Goal: Task Accomplishment & Management: Manage account settings

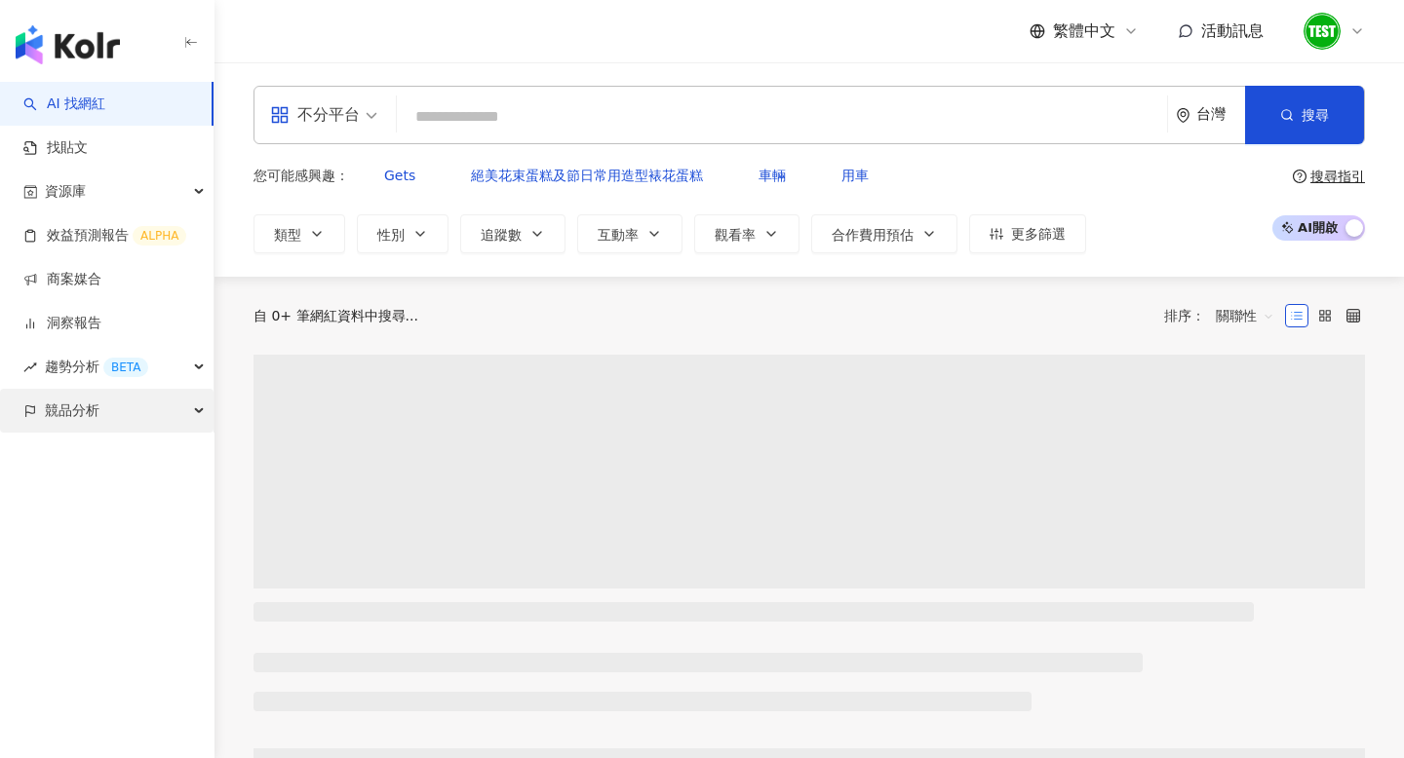
click at [120, 417] on div "競品分析" at bounding box center [107, 411] width 214 height 44
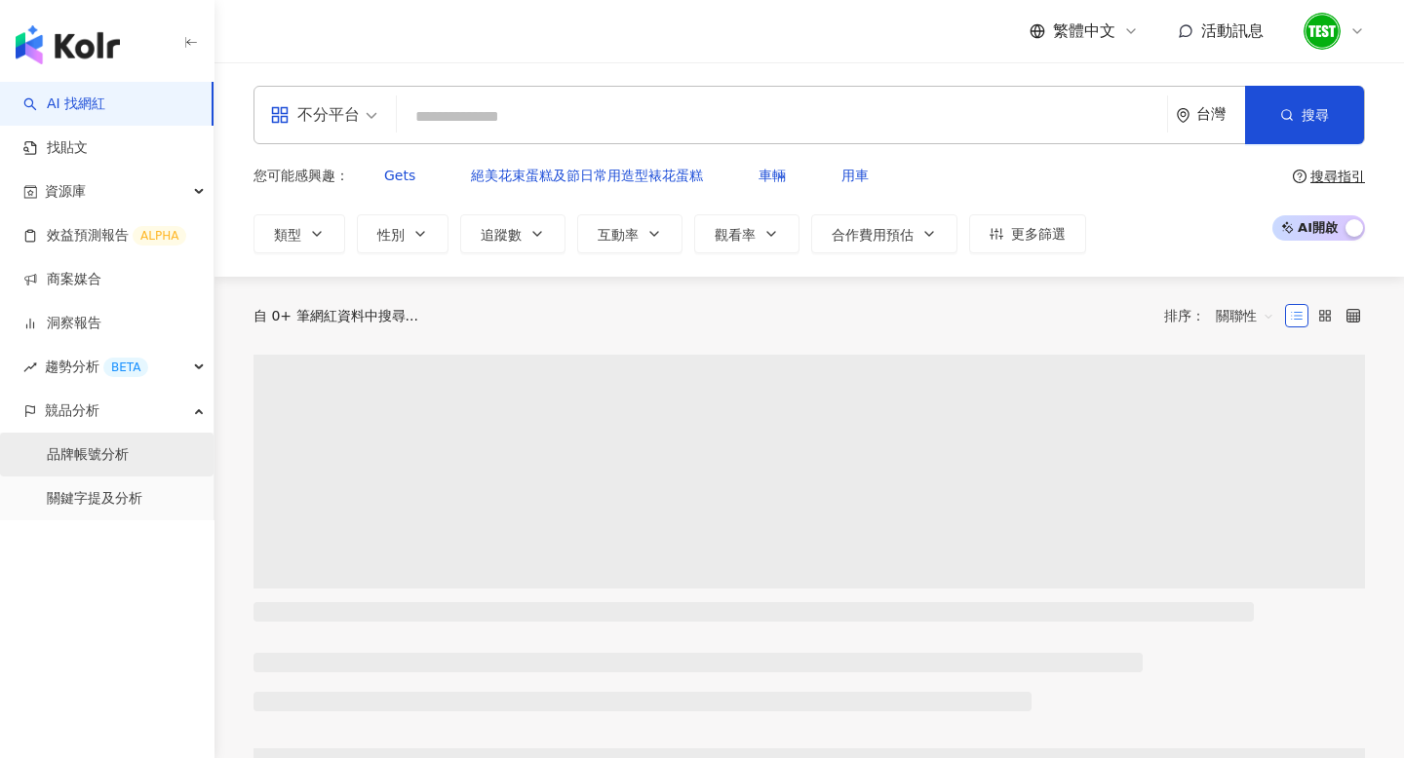
click at [108, 459] on link "品牌帳號分析" at bounding box center [88, 455] width 82 height 19
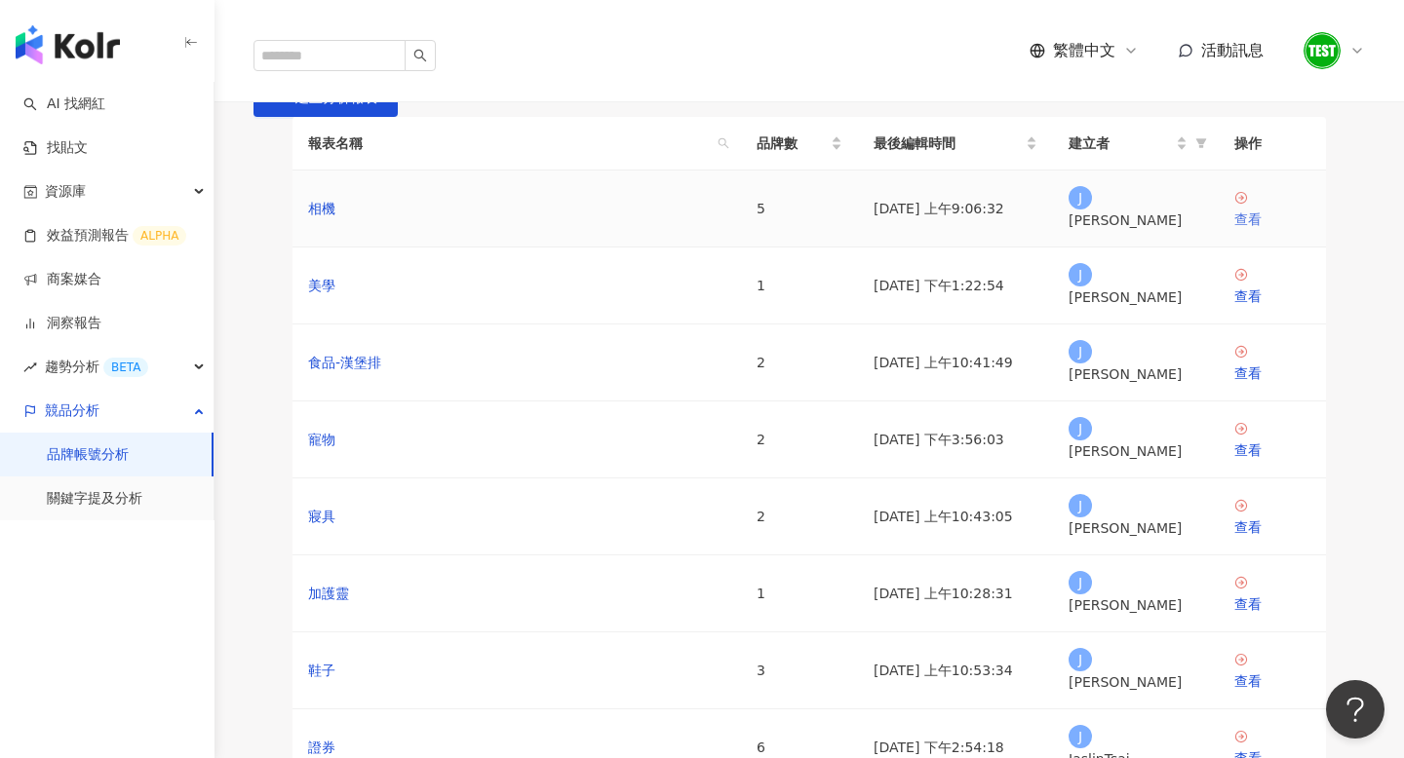
click at [1256, 230] on div "查看" at bounding box center [1272, 219] width 76 height 21
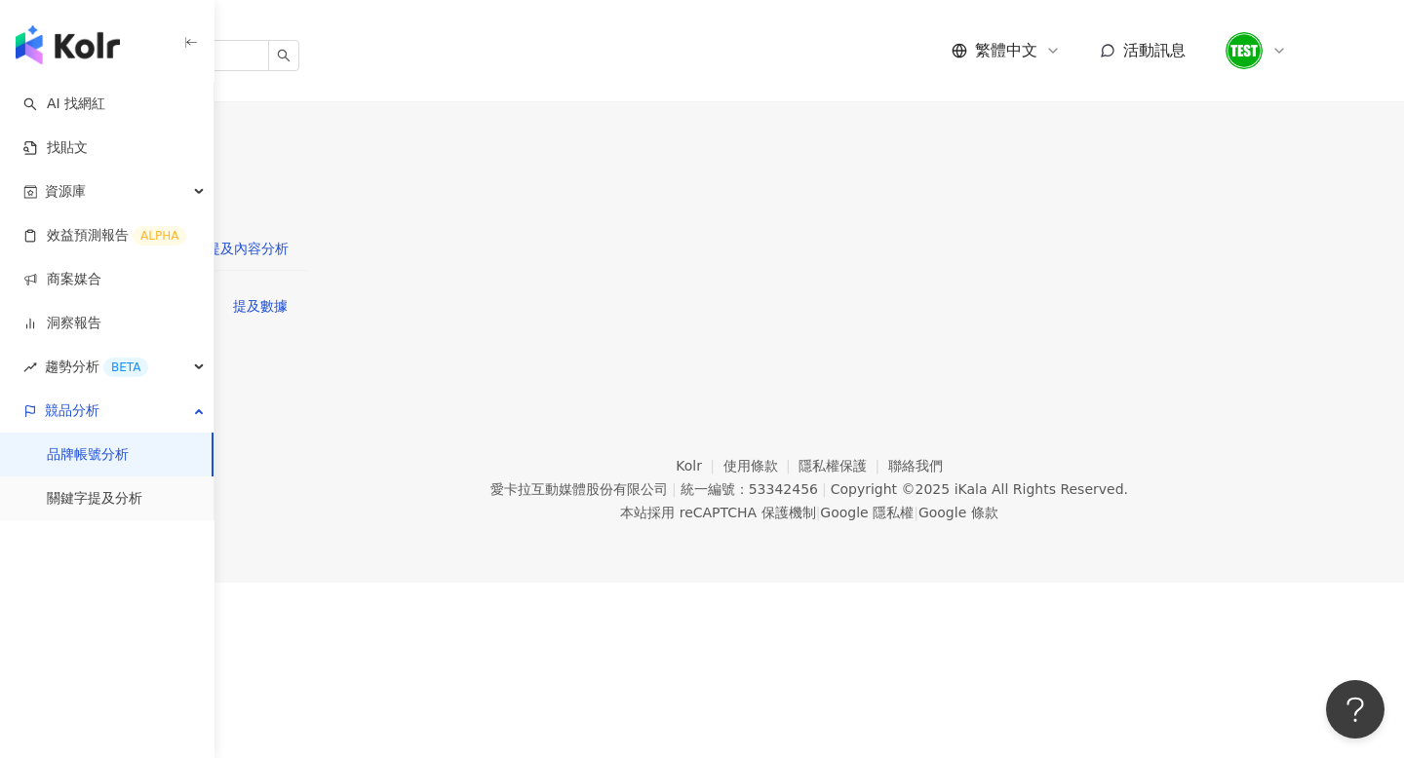
click at [289, 238] on div "提及內容分析" at bounding box center [248, 248] width 82 height 21
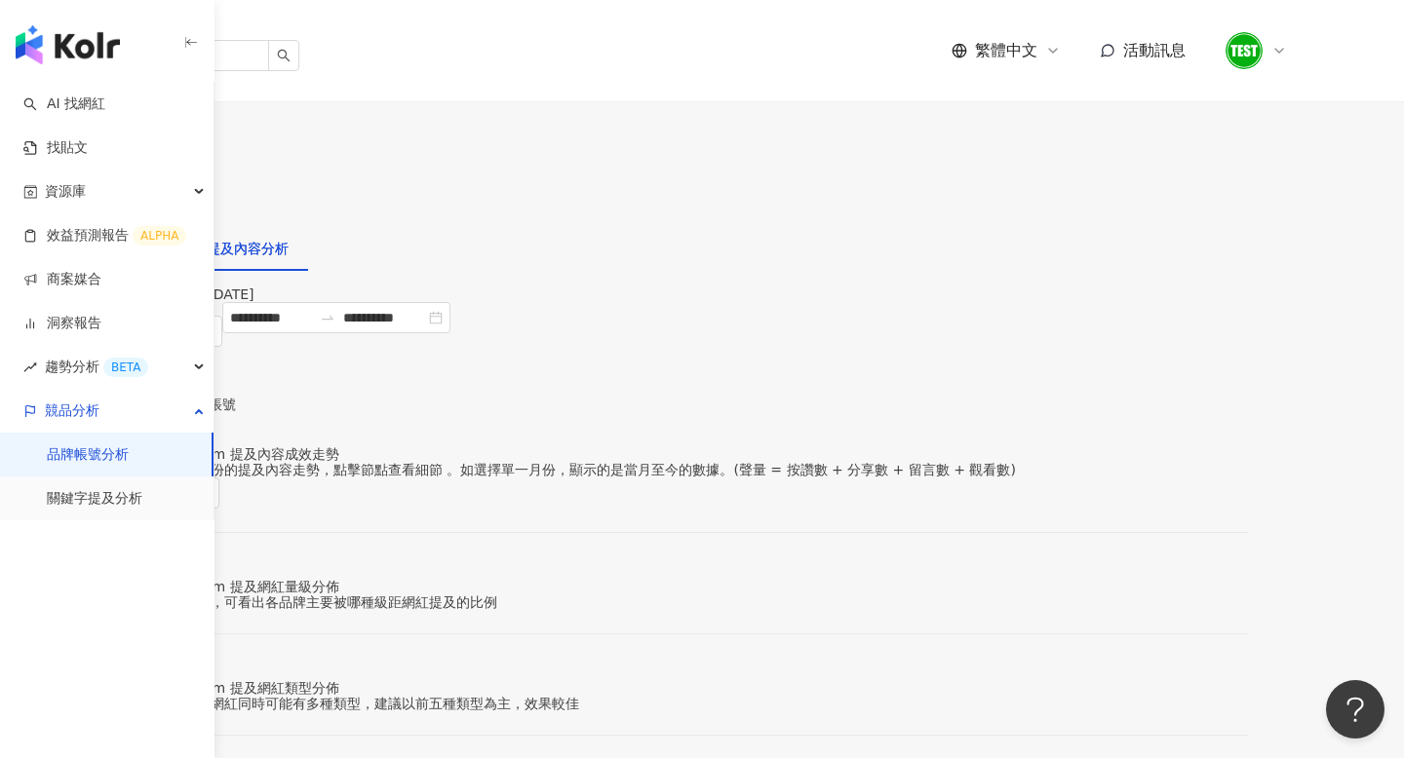
click at [209, 416] on span "進階篩選" at bounding box center [181, 431] width 55 height 31
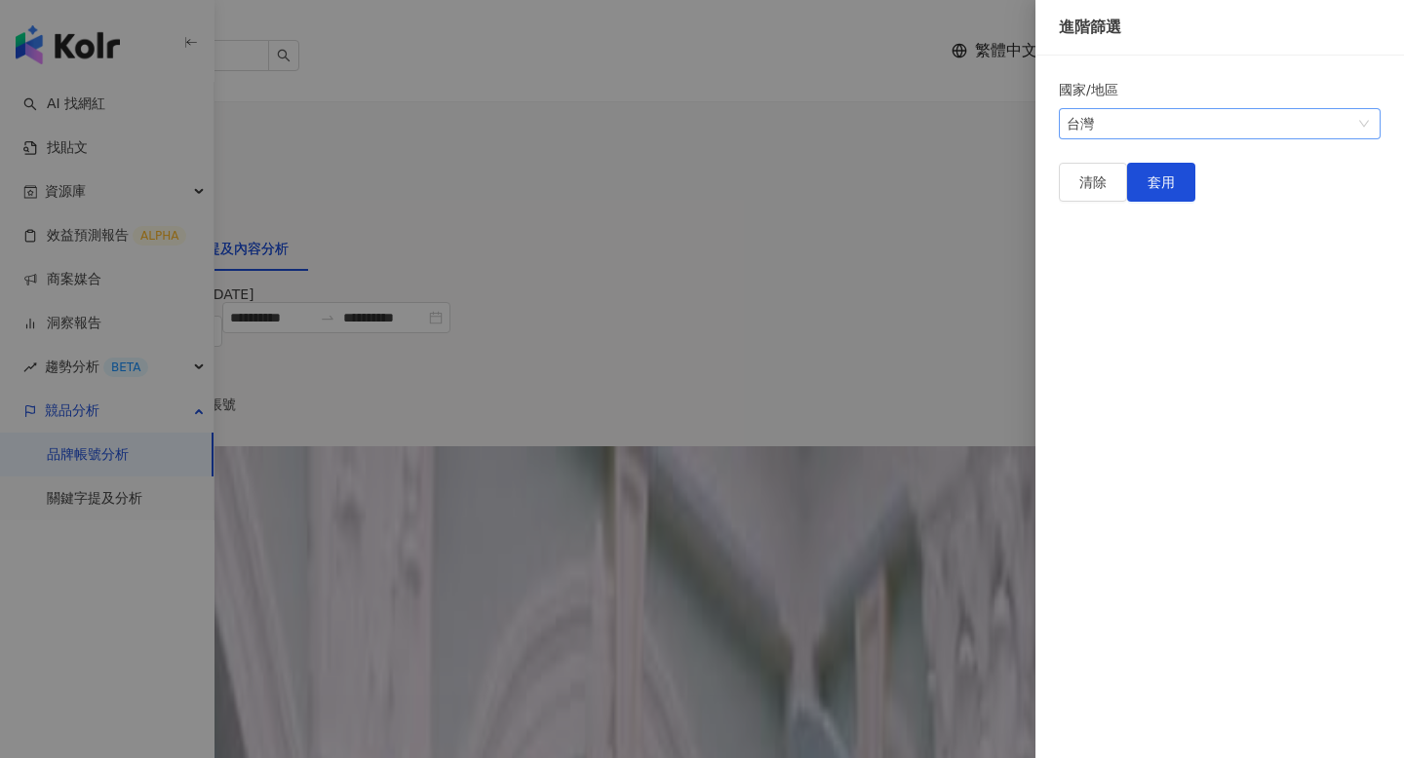
click at [1197, 131] on span "台灣" at bounding box center [1220, 123] width 306 height 29
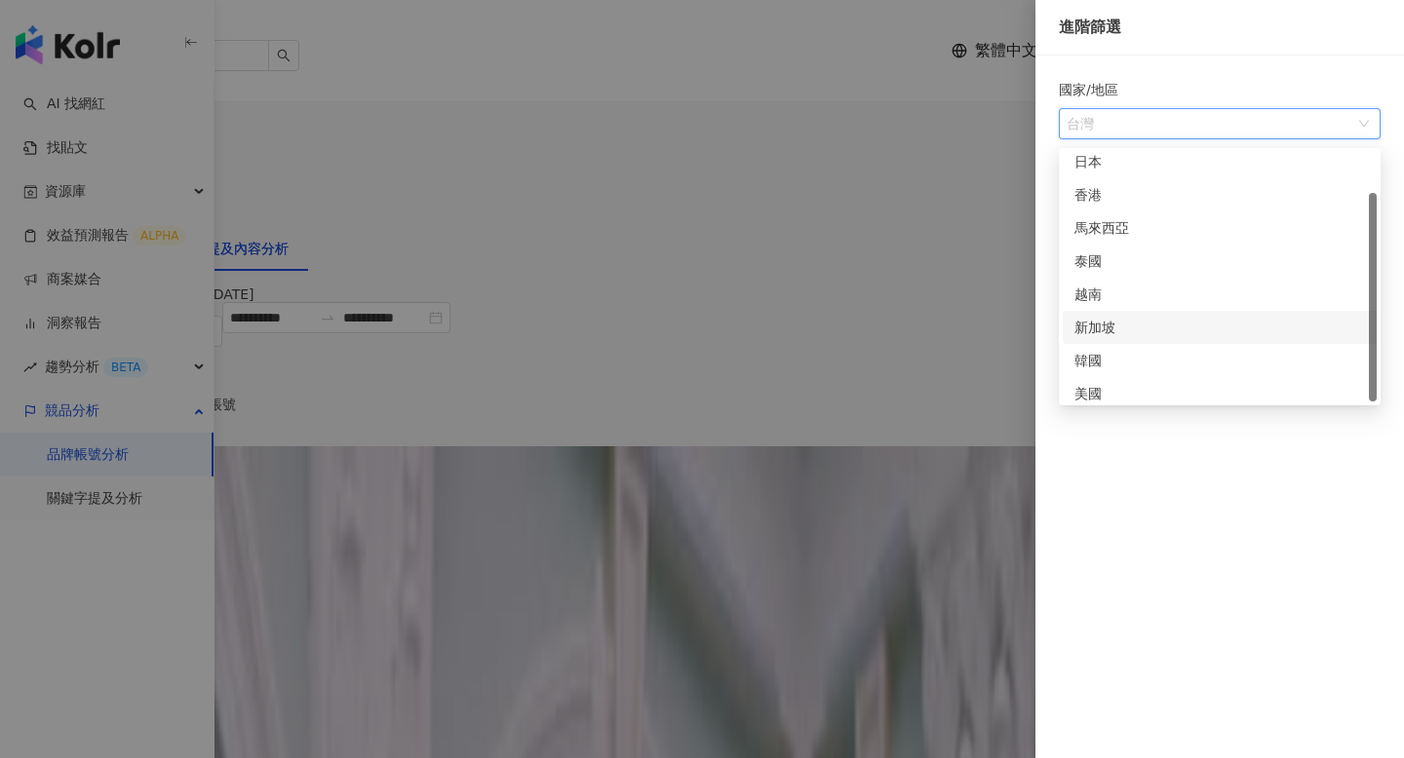
scroll to position [49, 0]
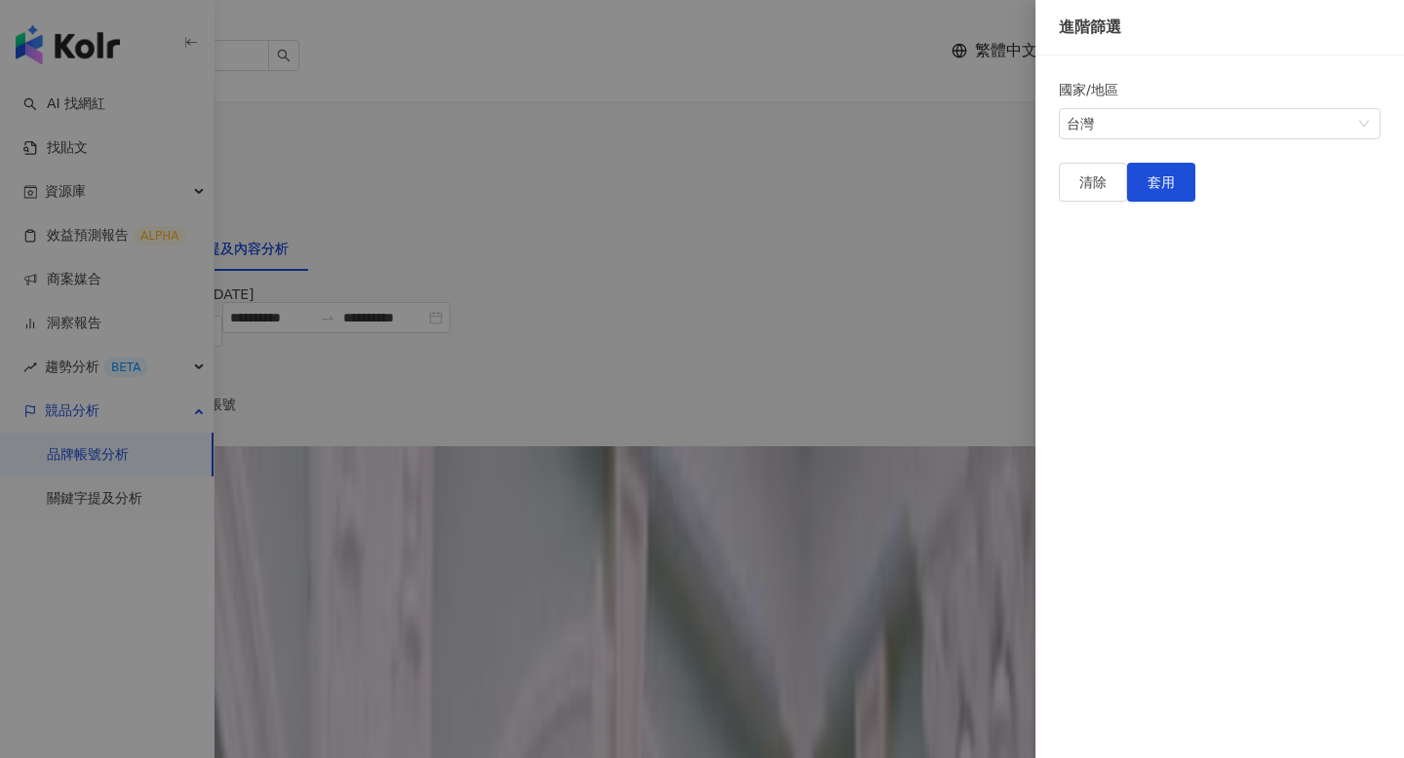
click at [1182, 139] on form "國家/地區 [GEOGRAPHIC_DATA] us 日本 [GEOGRAPHIC_DATA] 新加坡 韓國 美國" at bounding box center [1220, 109] width 322 height 60
click at [567, 229] on div at bounding box center [702, 379] width 1404 height 758
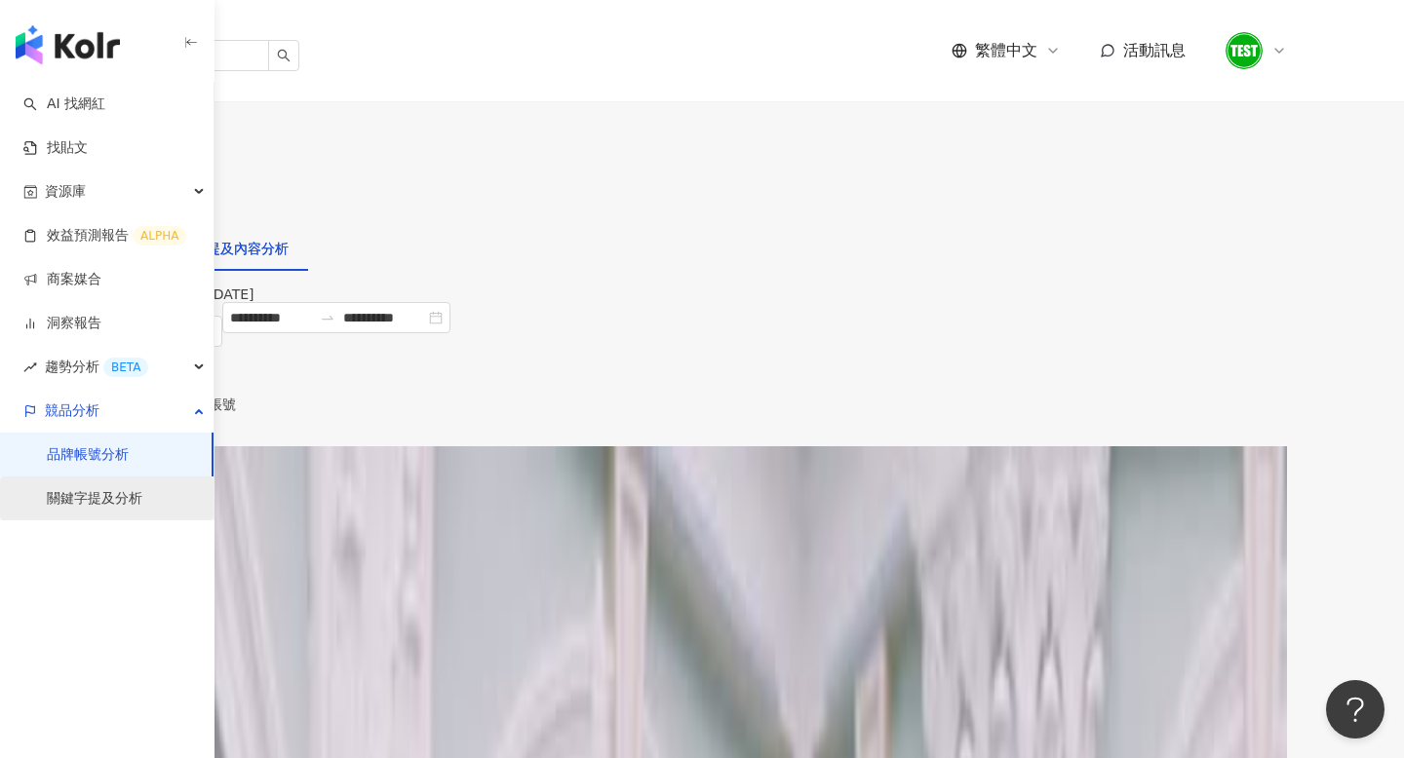
click at [131, 499] on link "關鍵字提及分析" at bounding box center [95, 498] width 96 height 19
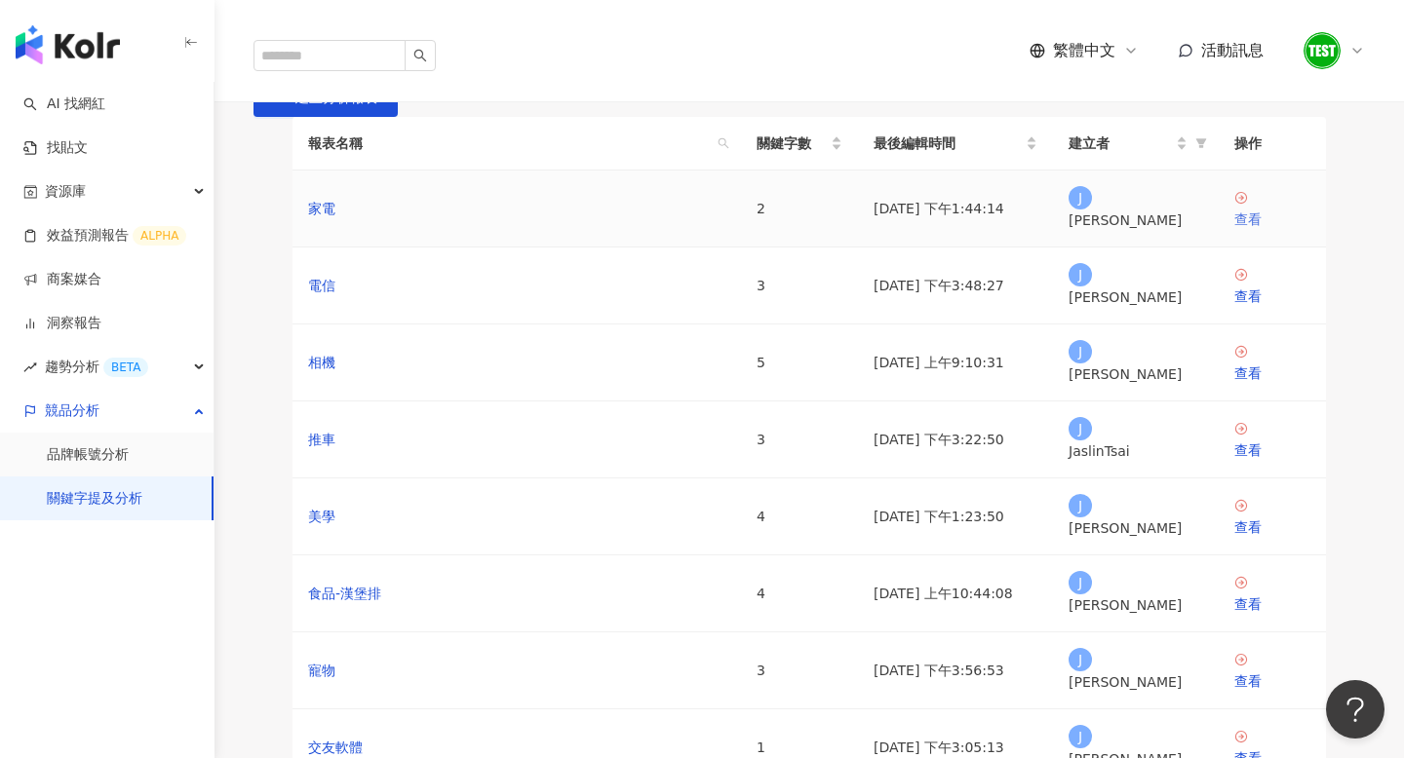
click at [1252, 230] on div "查看" at bounding box center [1272, 219] width 76 height 21
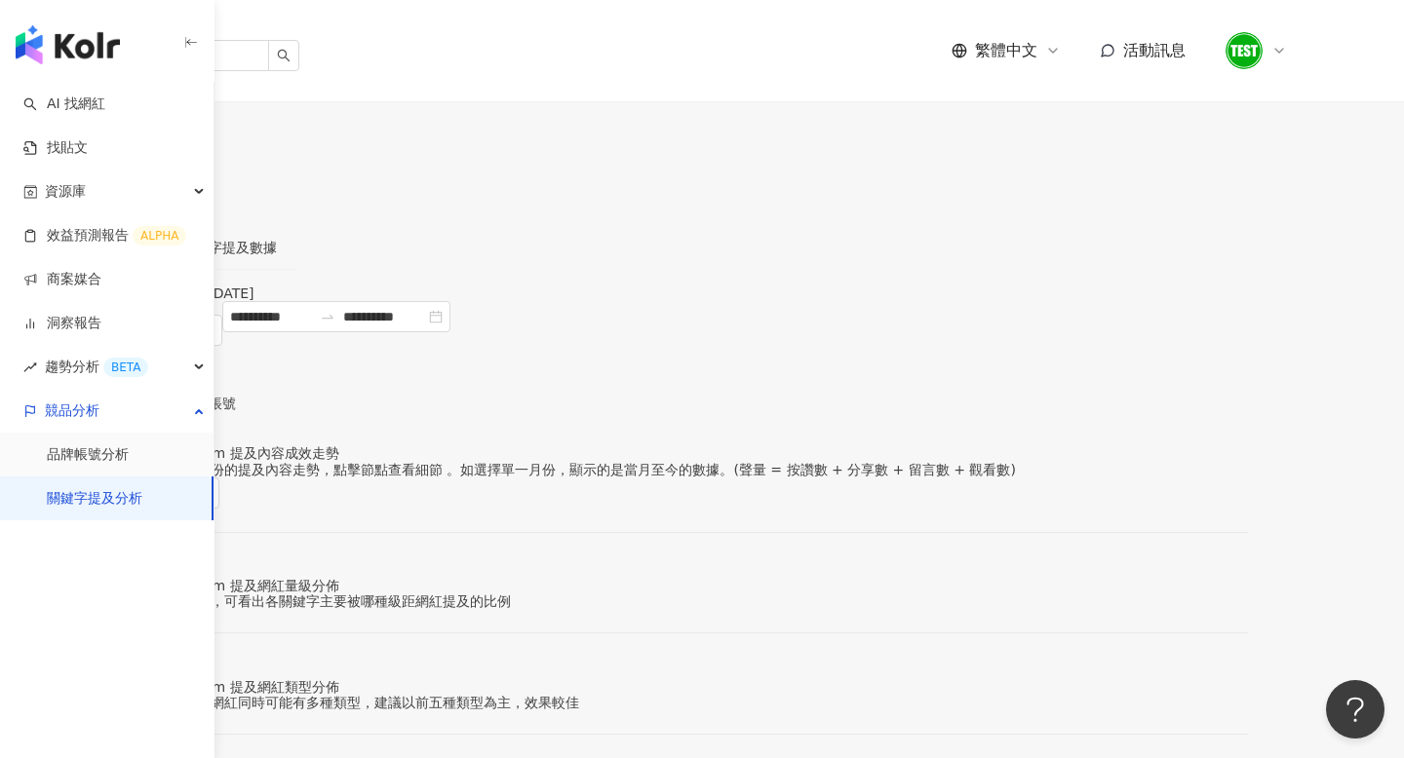
click at [209, 415] on span "進階篩選" at bounding box center [181, 430] width 55 height 31
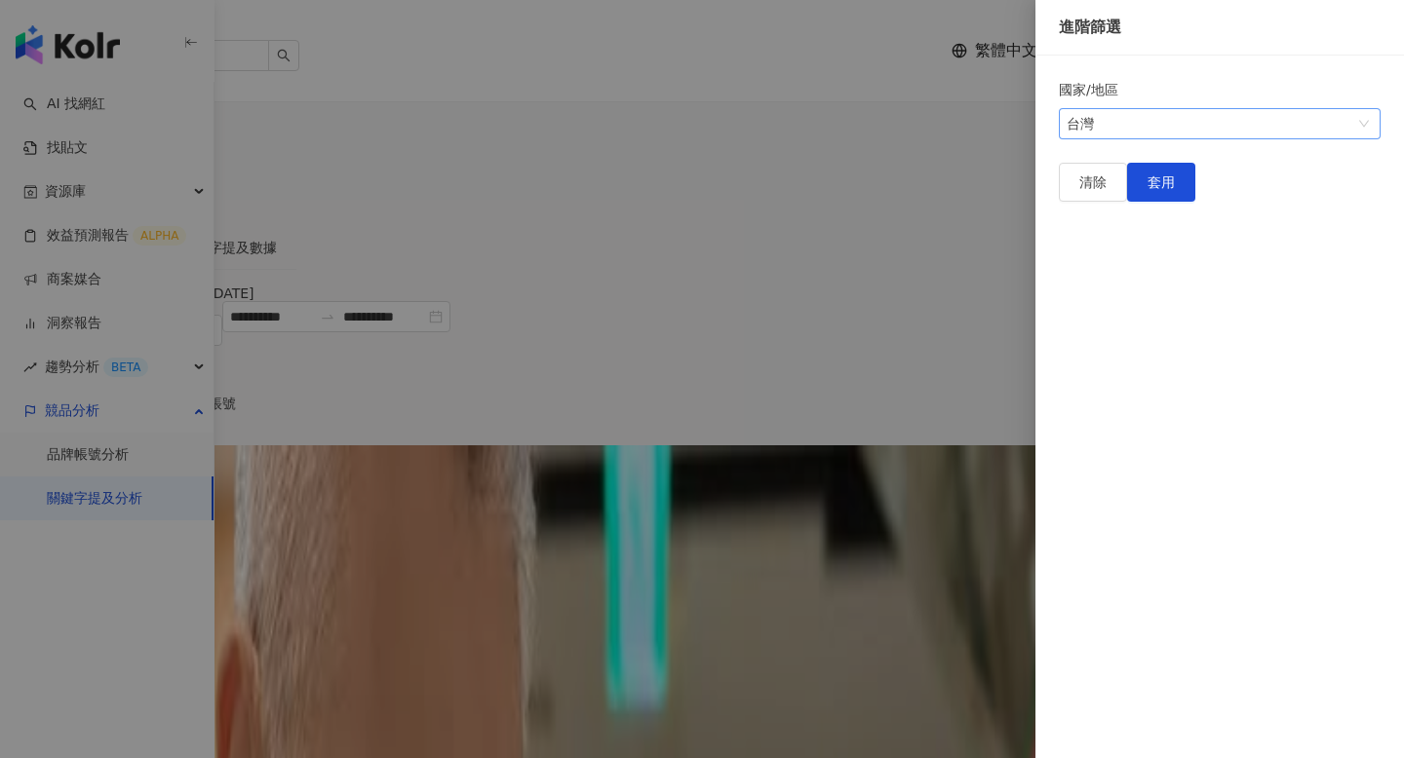
click at [1271, 125] on span "台灣" at bounding box center [1220, 123] width 306 height 29
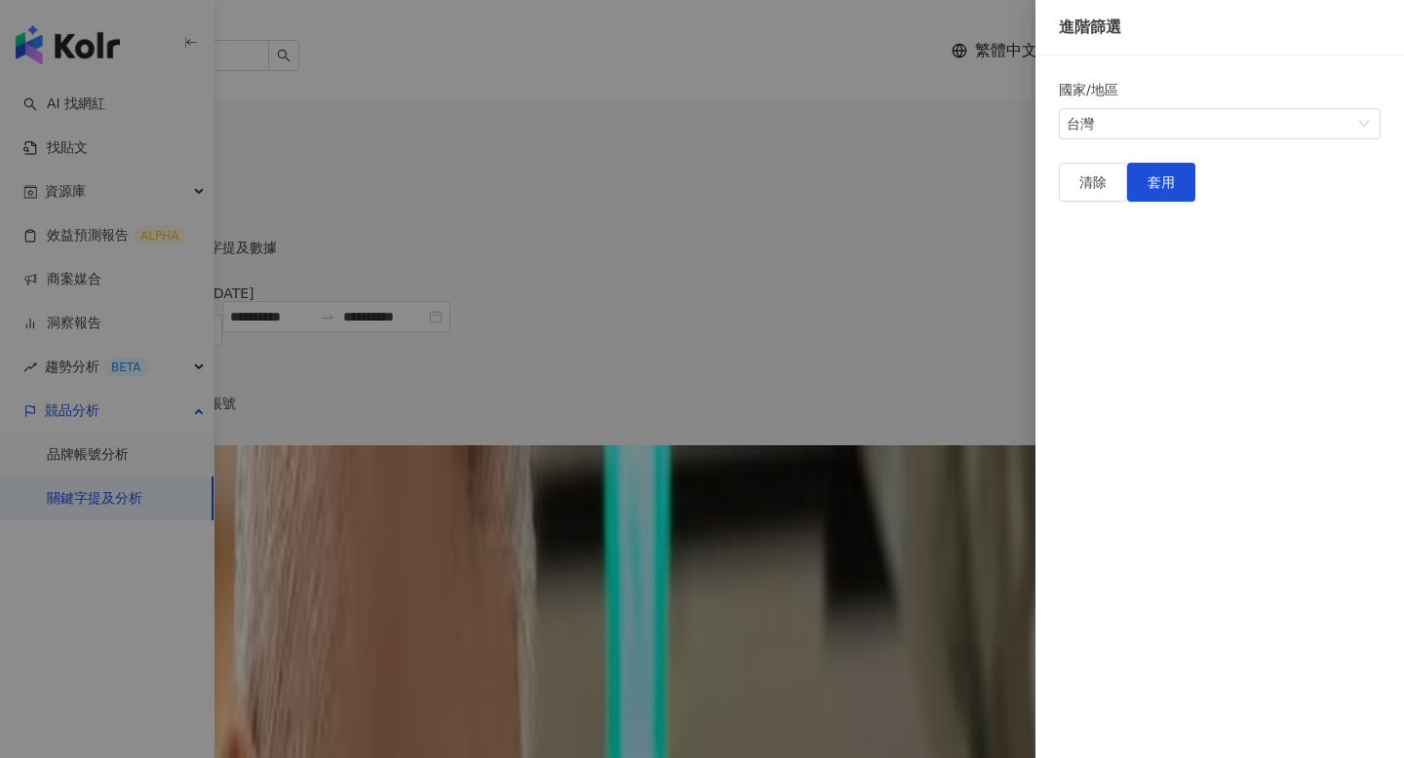
click at [1226, 139] on form "國家/地區 [GEOGRAPHIC_DATA] kr us 台灣 日本 [GEOGRAPHIC_DATA] 新加坡 韓國 美國" at bounding box center [1220, 109] width 322 height 60
click at [642, 153] on div at bounding box center [702, 379] width 1404 height 758
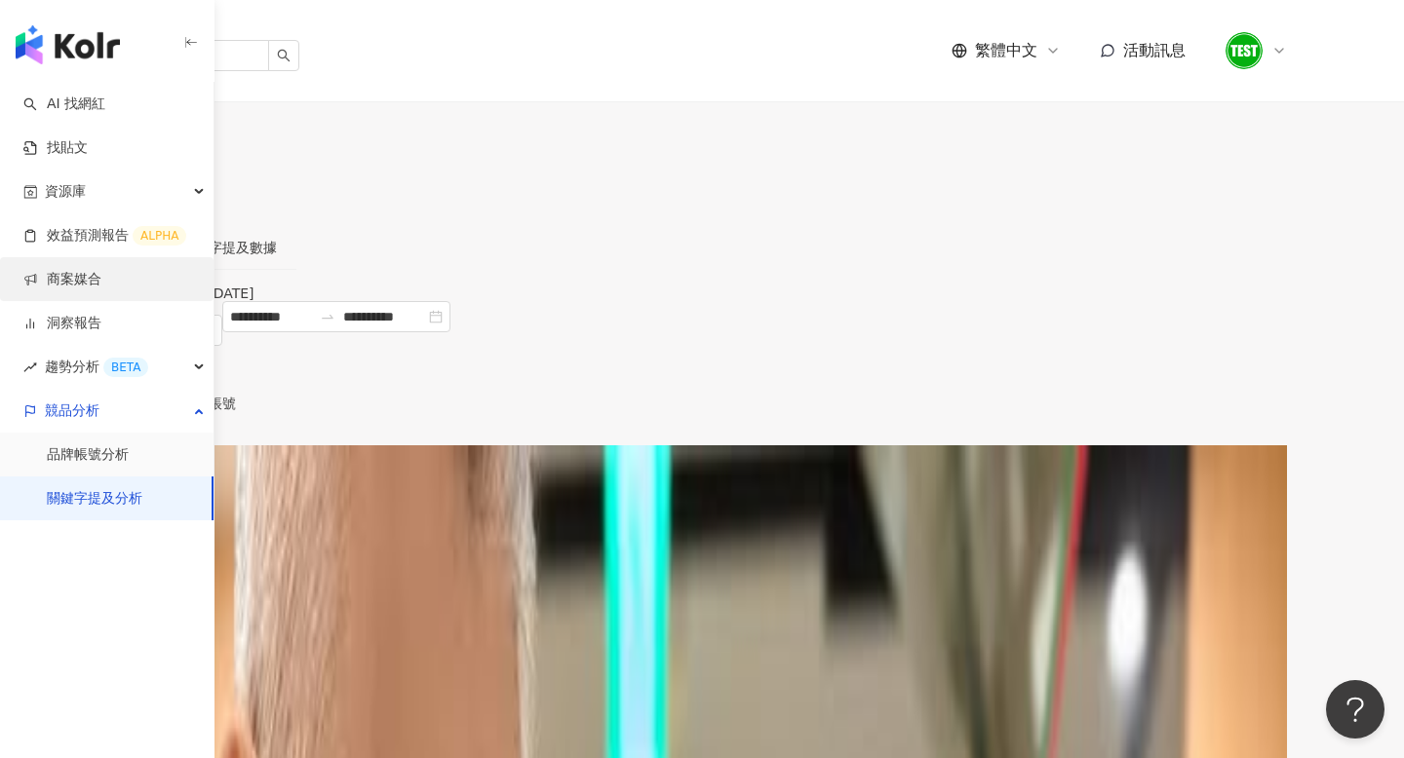
click at [92, 286] on link "商案媒合" at bounding box center [62, 279] width 78 height 19
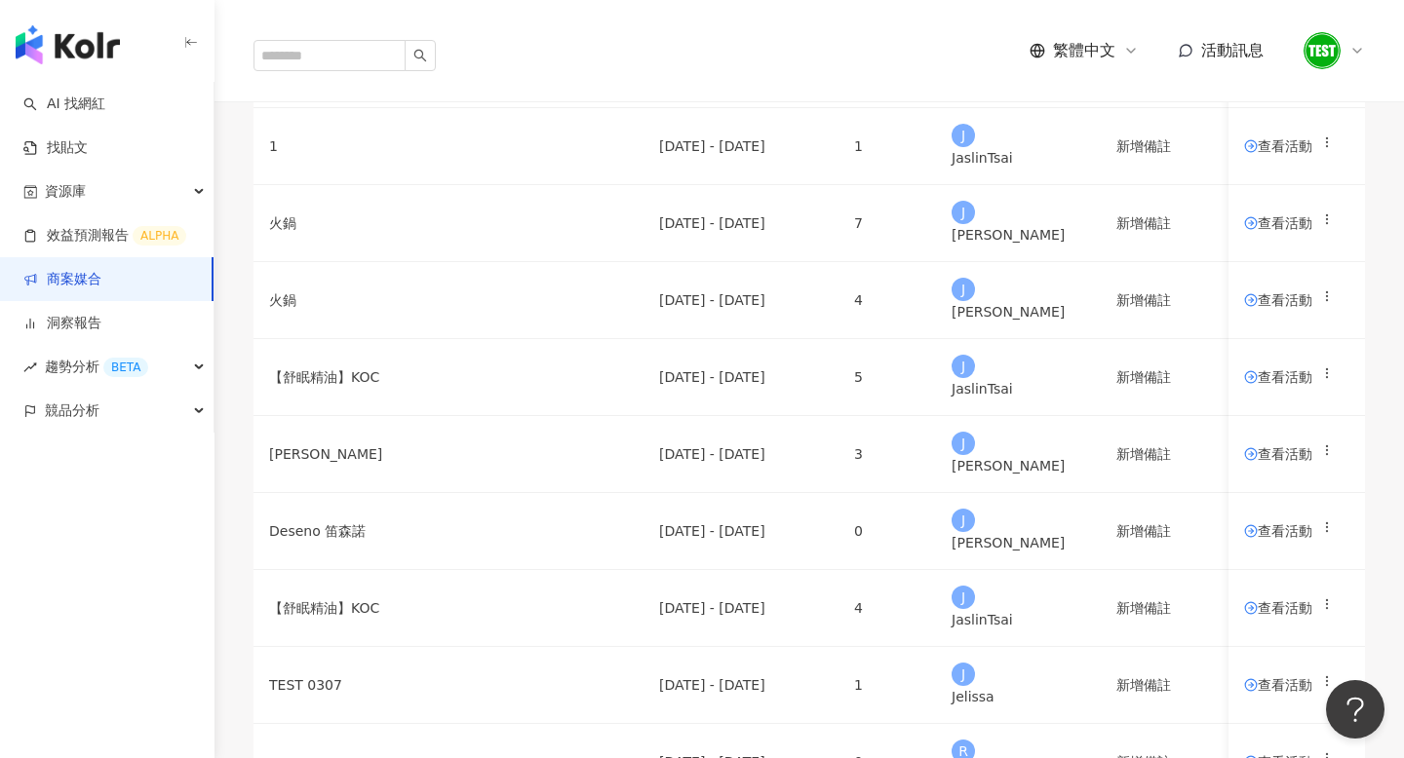
scroll to position [63, 0]
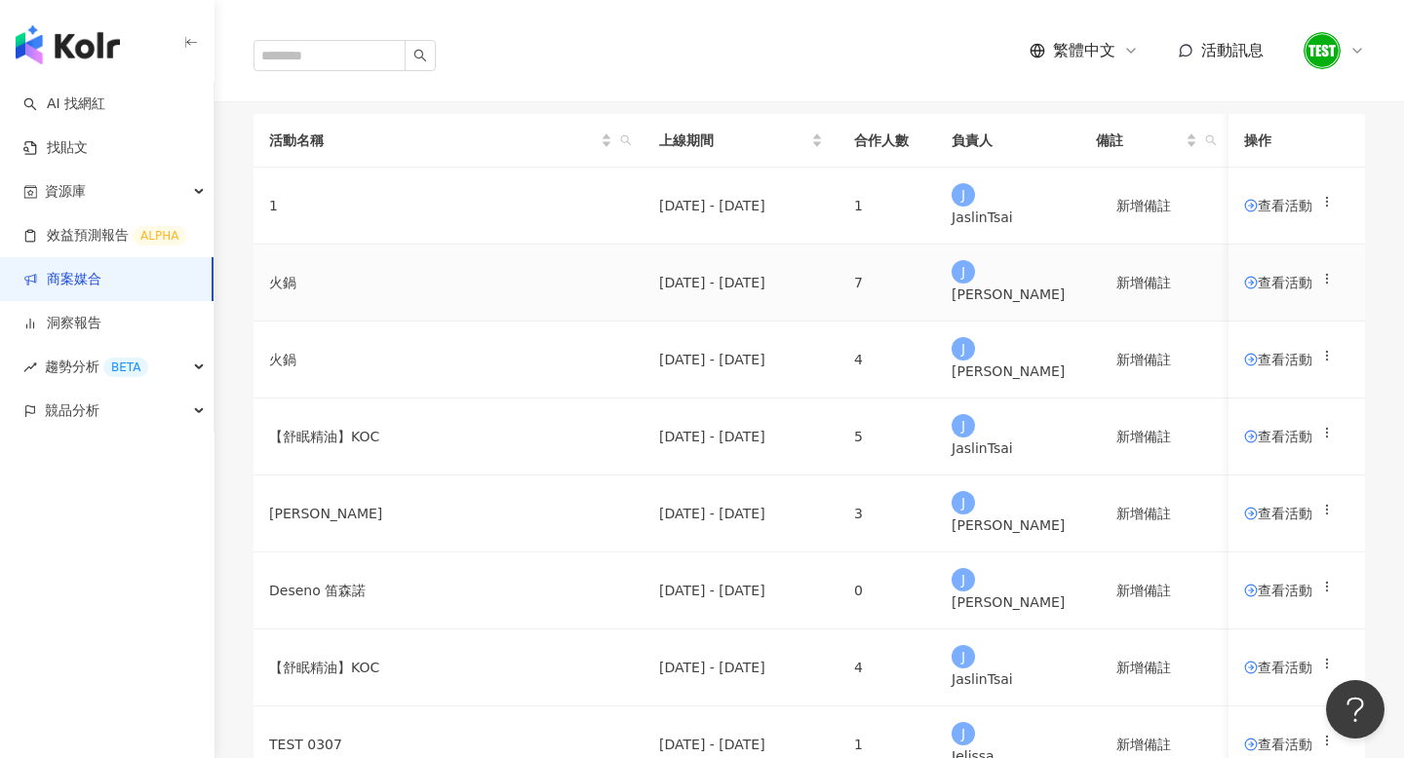
click at [1244, 290] on span "查看活動" at bounding box center [1278, 283] width 68 height 14
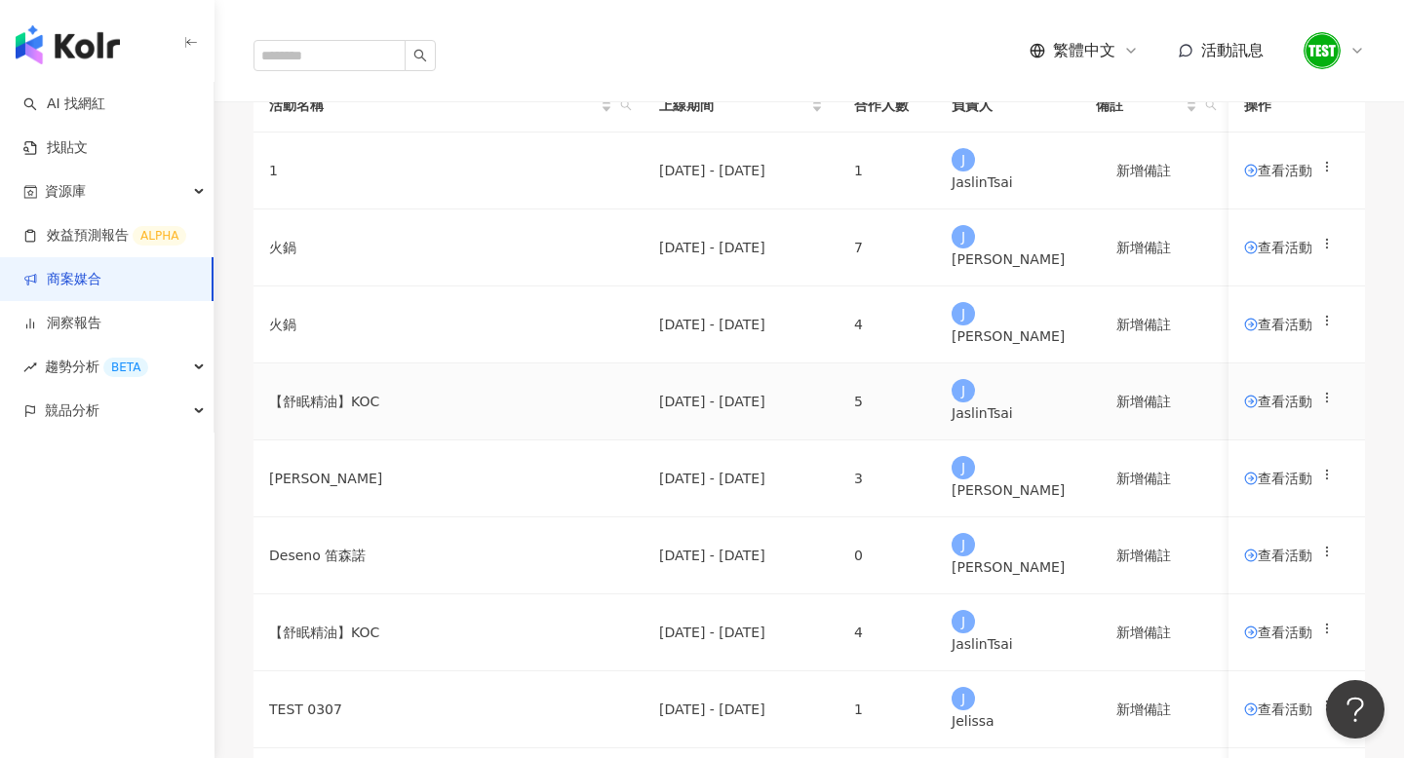
scroll to position [99, 0]
click at [1254, 253] on span "查看活動" at bounding box center [1278, 247] width 68 height 14
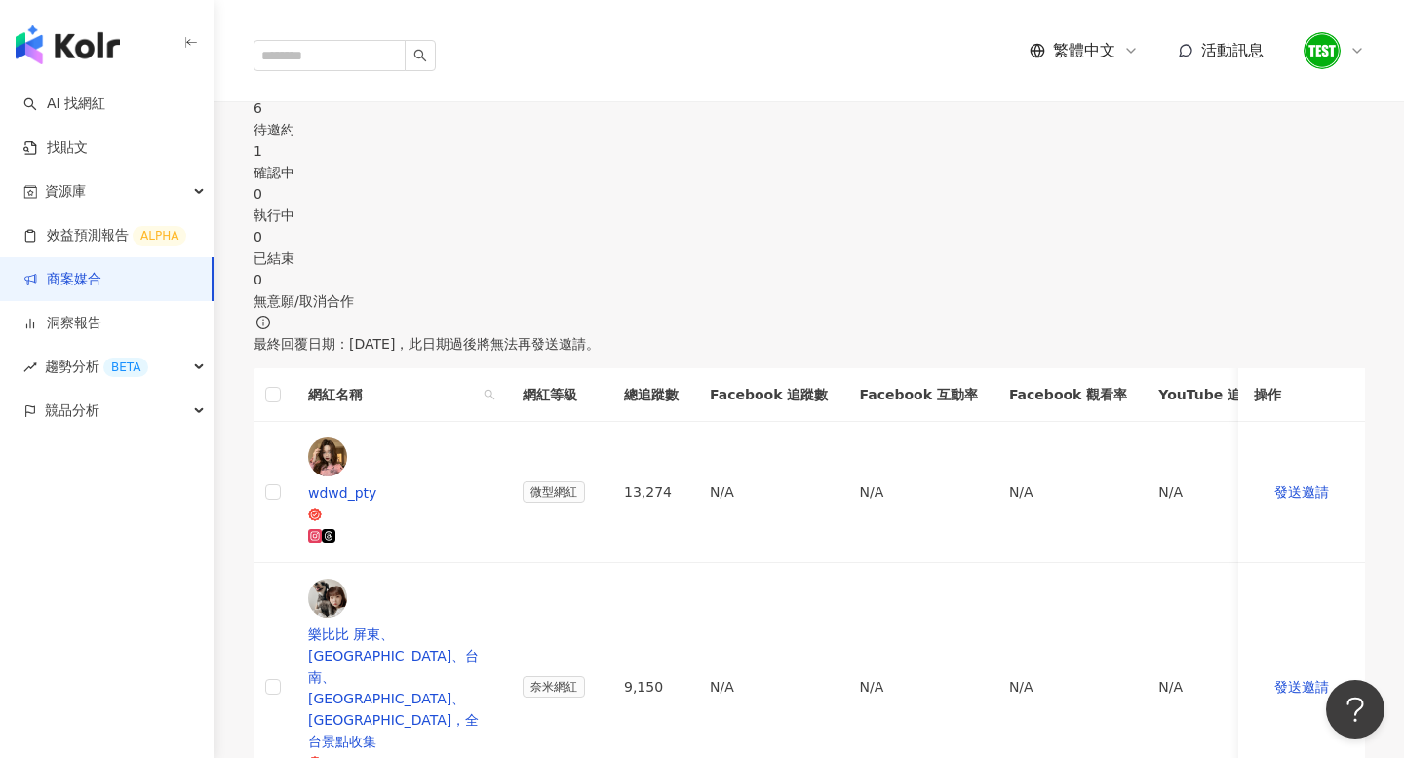
scroll to position [296, 0]
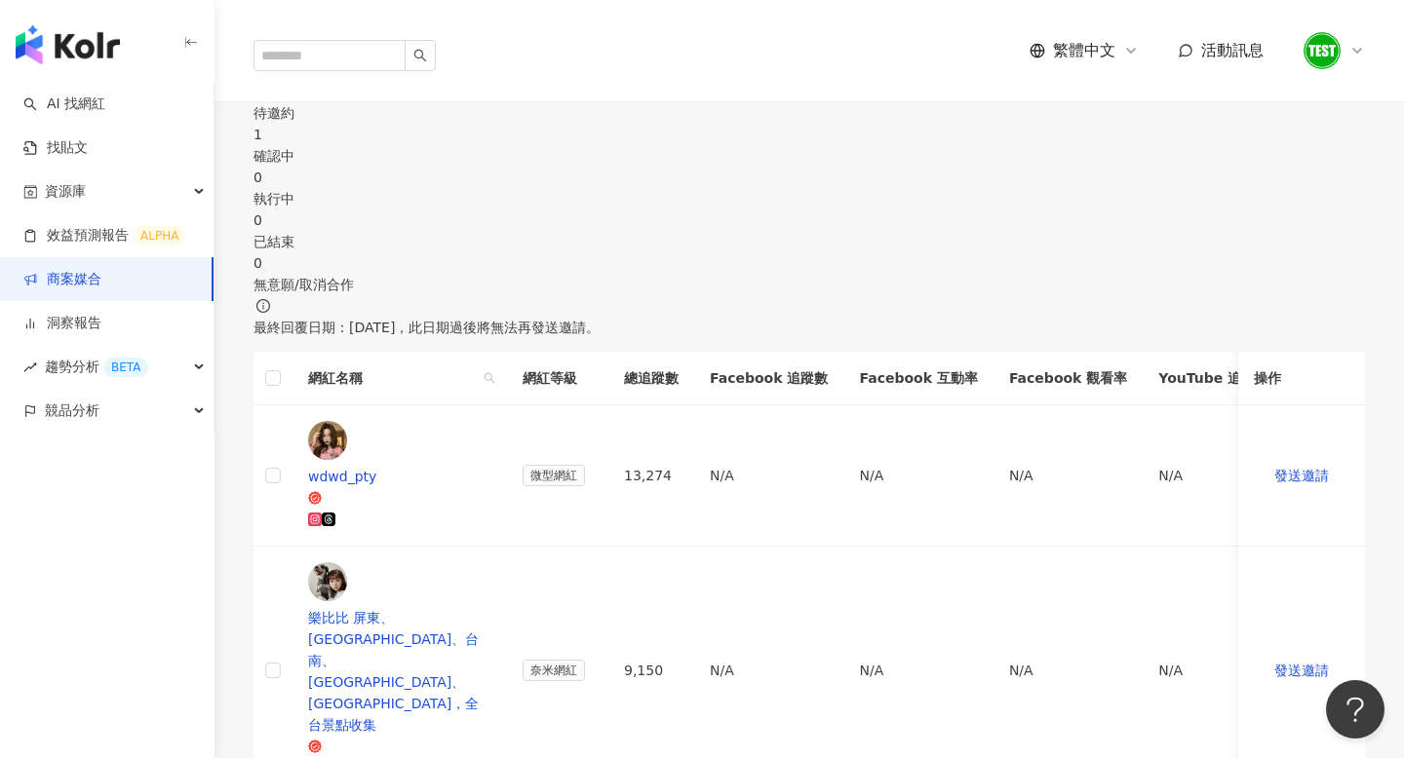
click at [533, 167] on div "確認中" at bounding box center [808, 155] width 1111 height 21
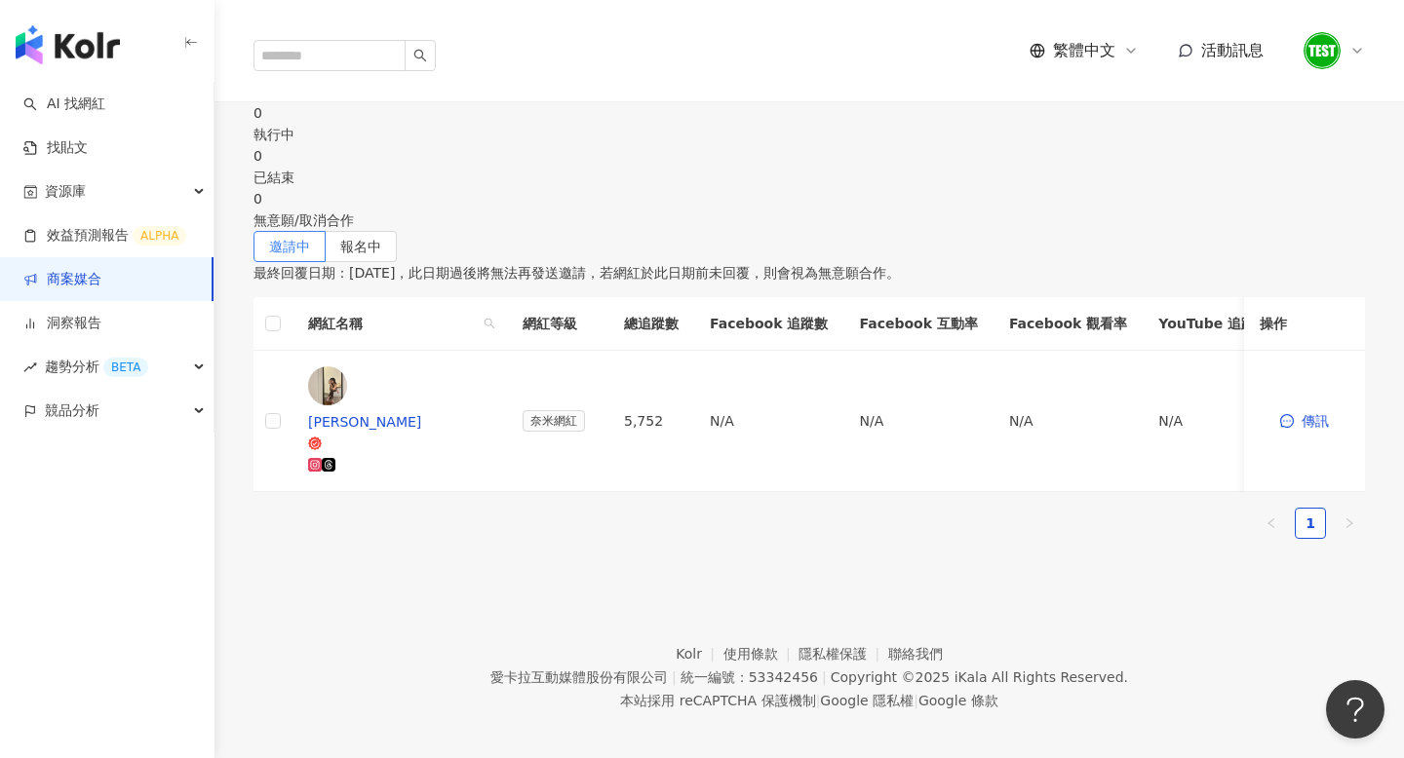
scroll to position [414, 0]
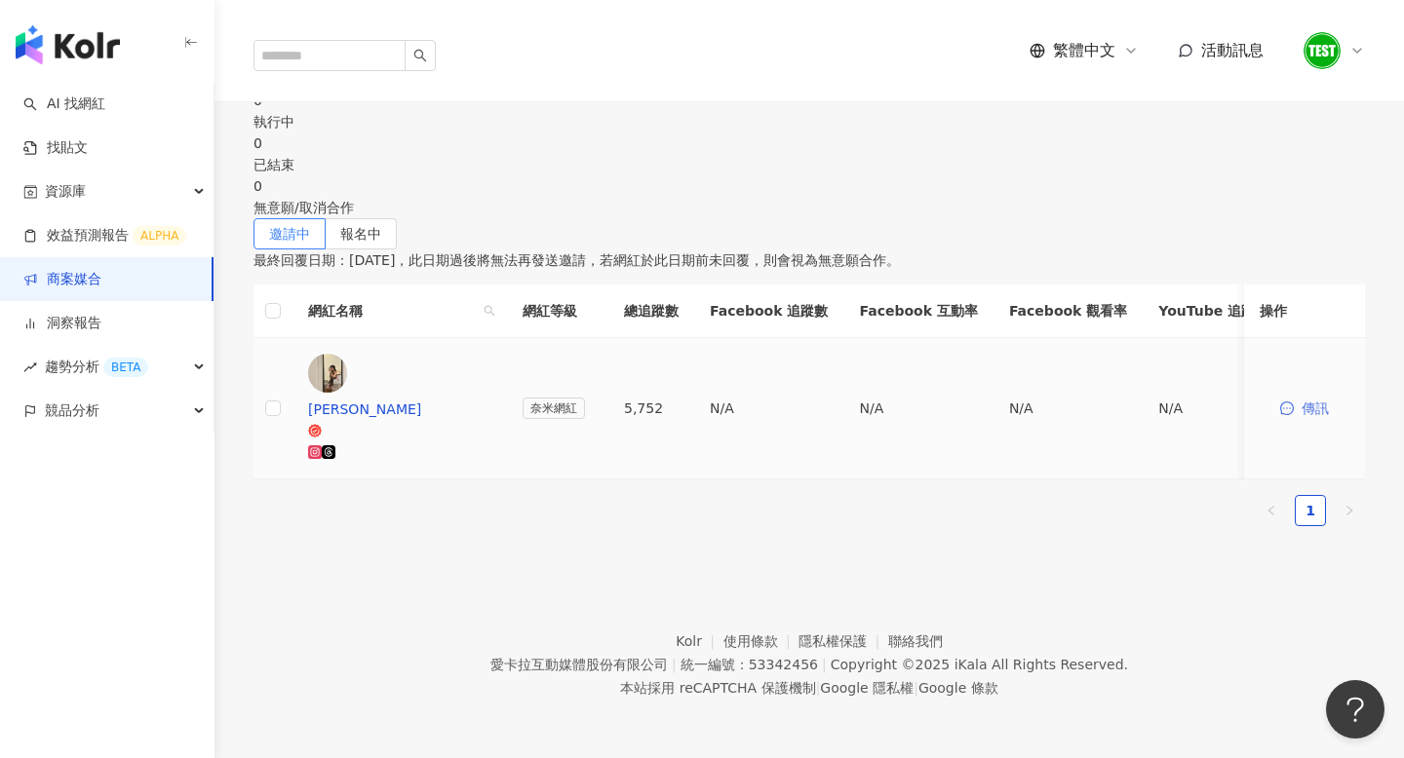
click at [1301, 408] on span "傳訊" at bounding box center [1314, 409] width 27 height 16
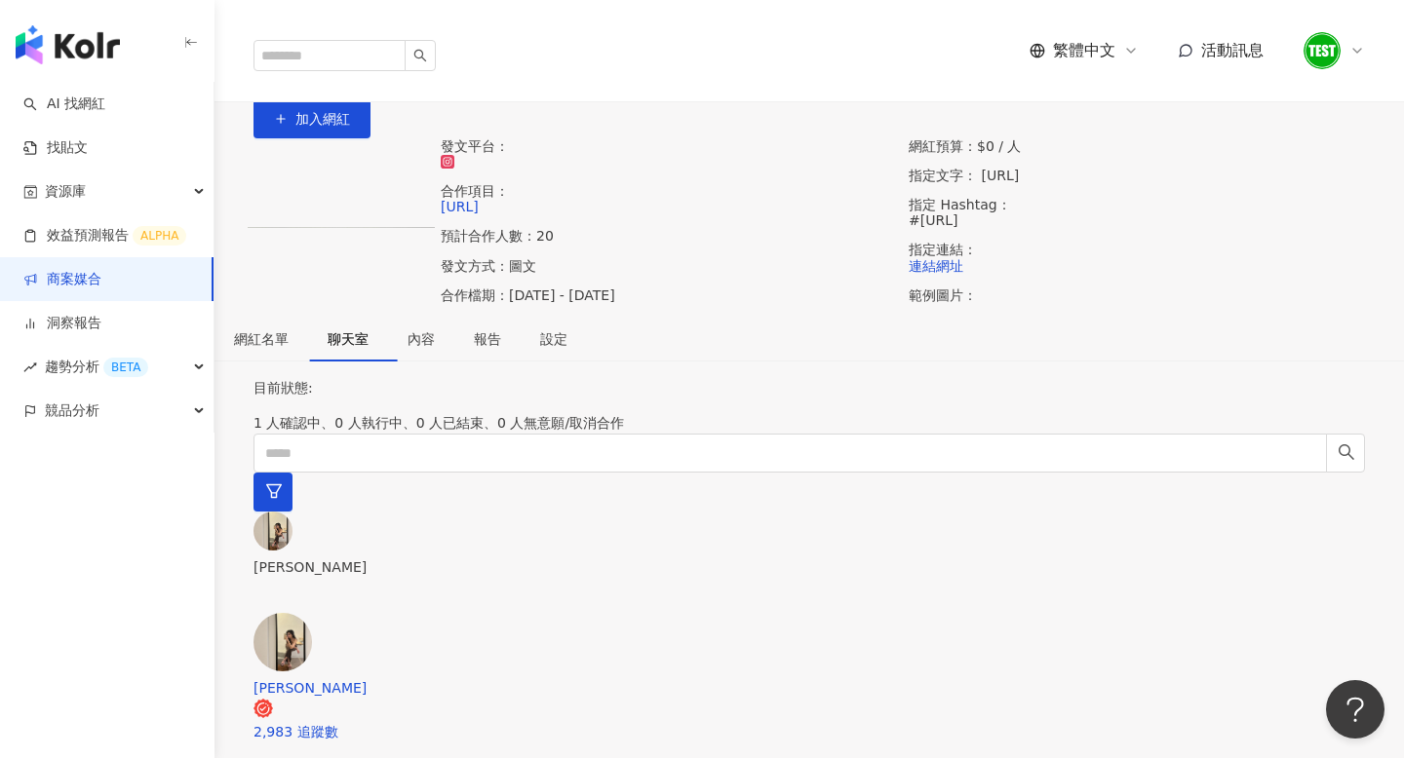
click at [289, 84] on link "活動列表" at bounding box center [281, 72] width 62 height 21
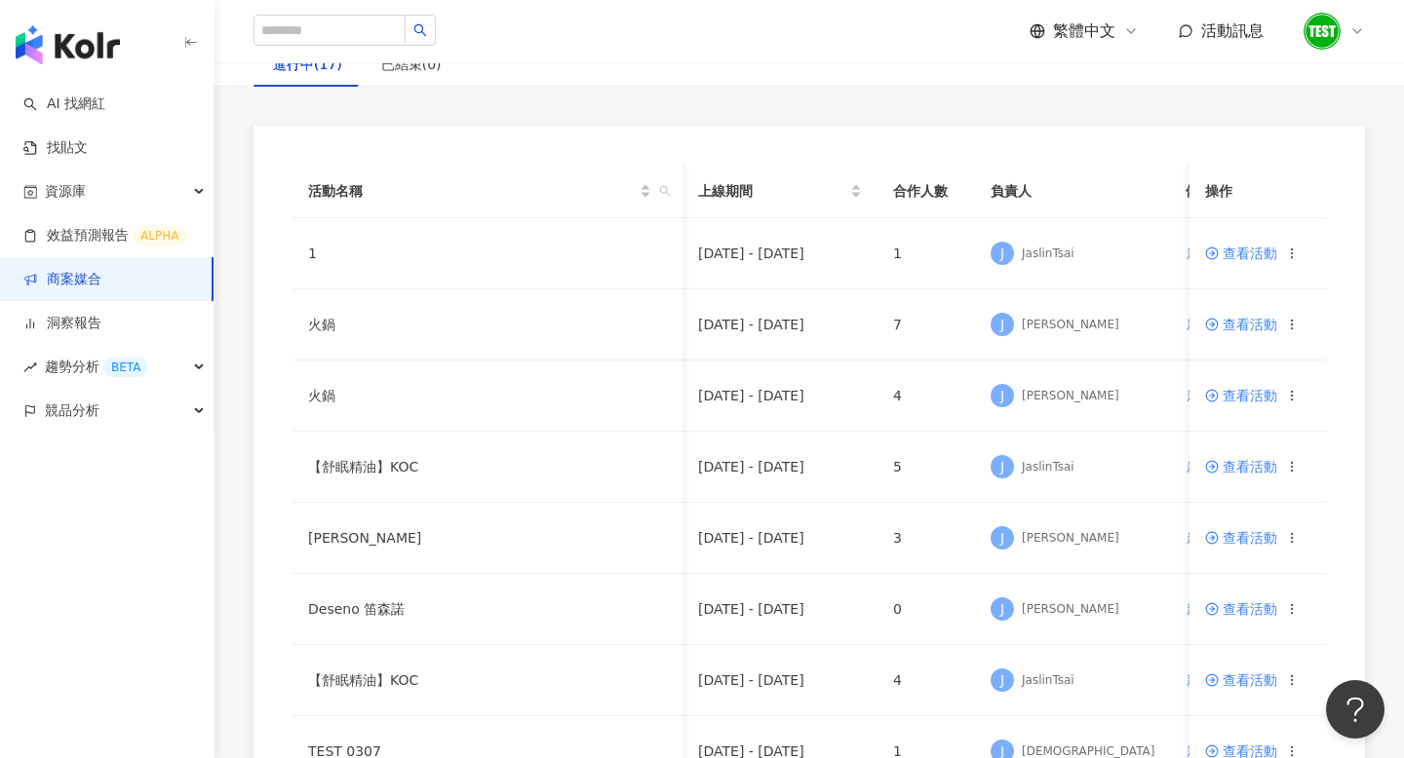
scroll to position [0, 12]
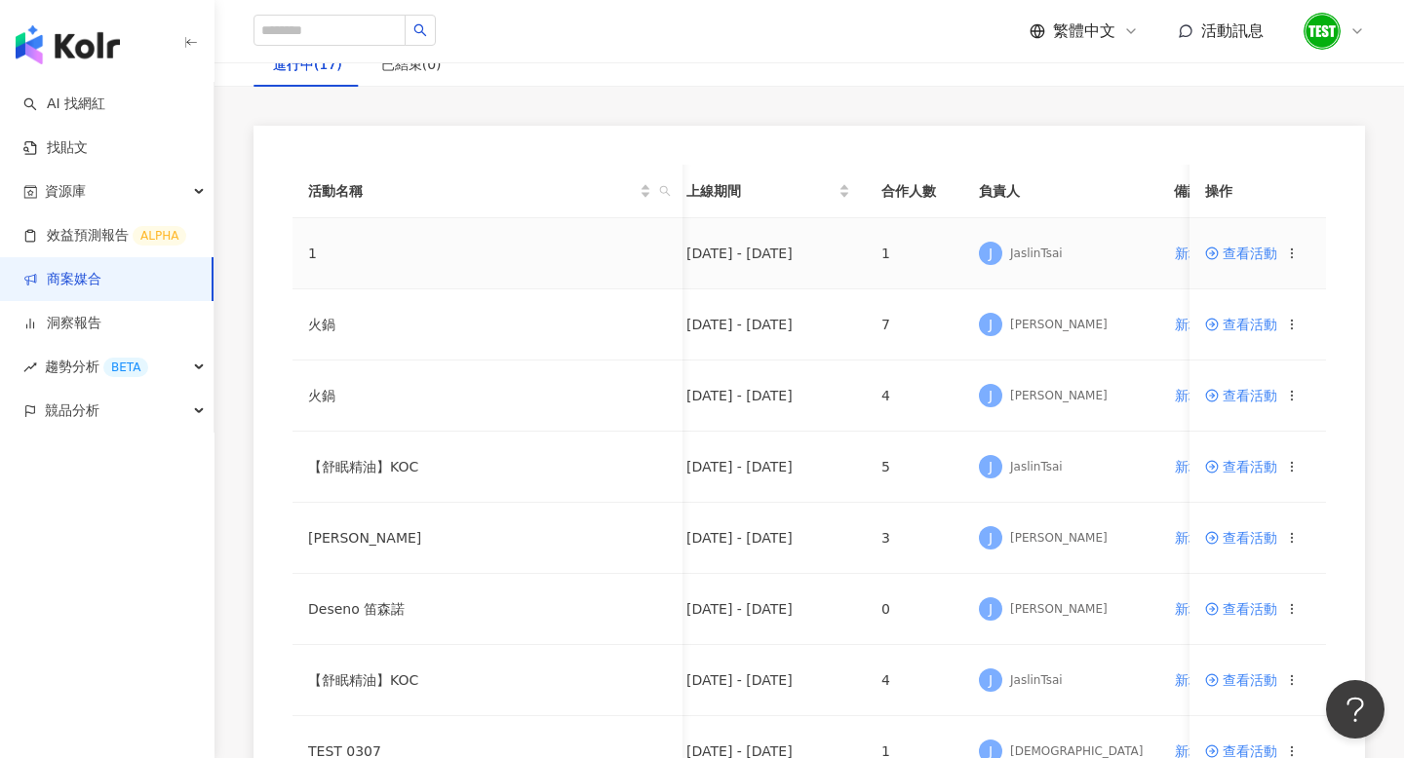
click at [1240, 250] on span "查看活動" at bounding box center [1241, 254] width 72 height 14
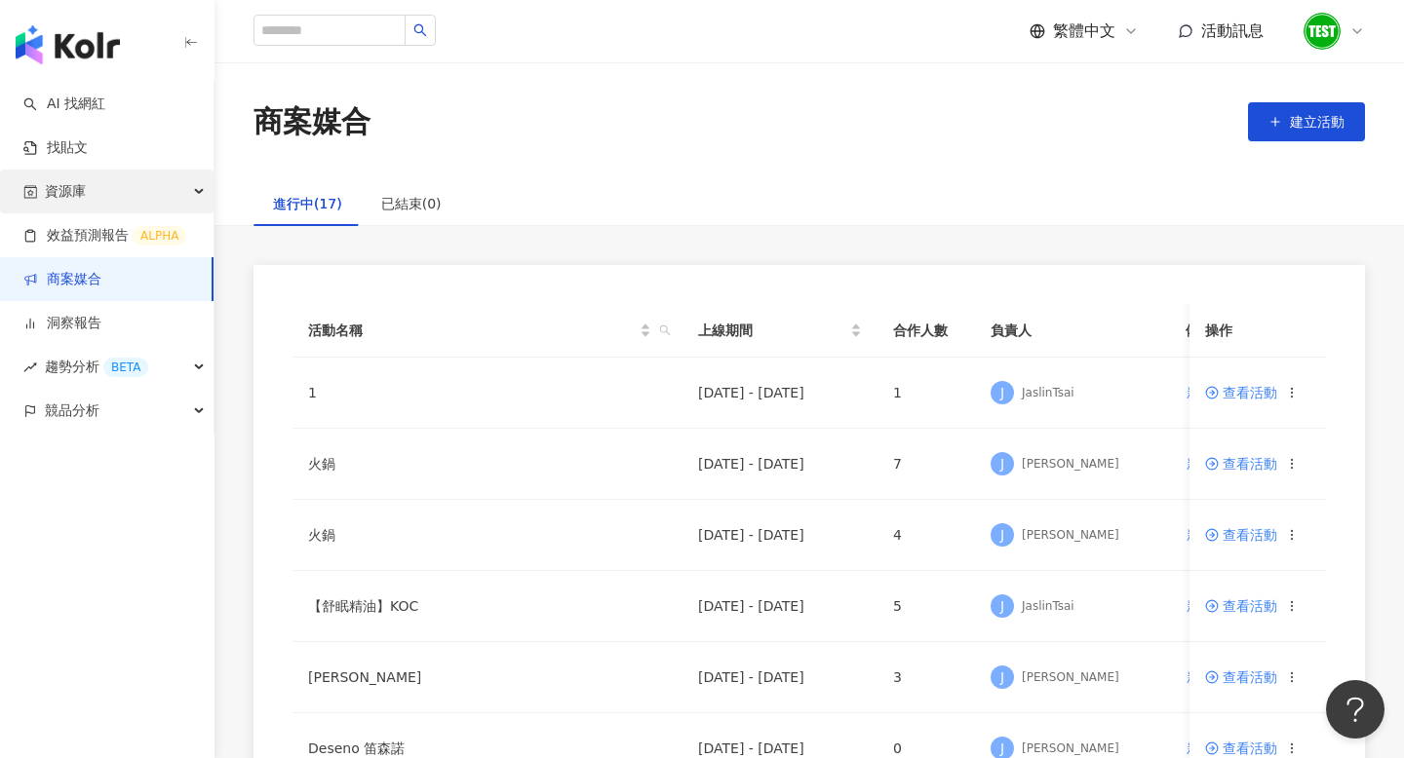
click at [160, 196] on div "資源庫" at bounding box center [107, 192] width 214 height 44
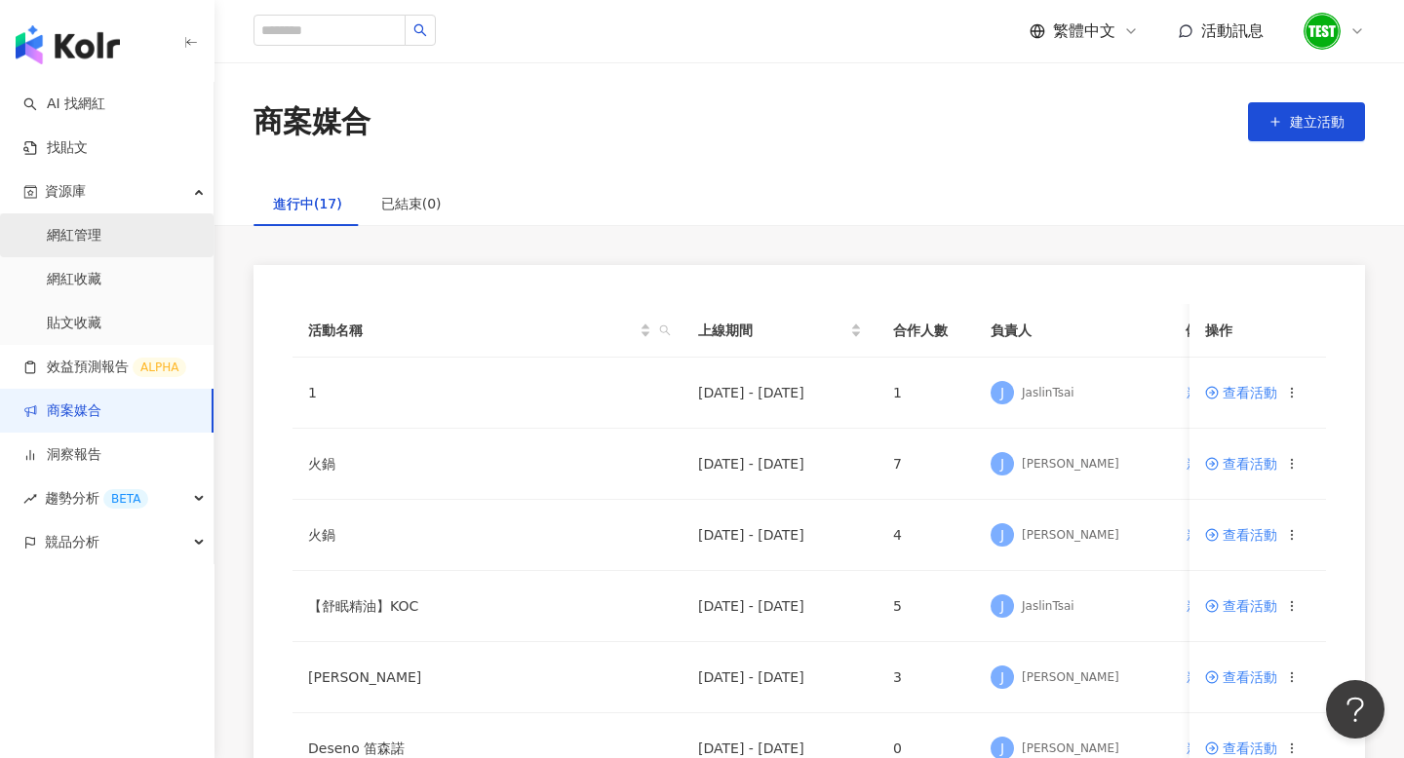
click at [79, 231] on link "網紅管理" at bounding box center [74, 235] width 55 height 19
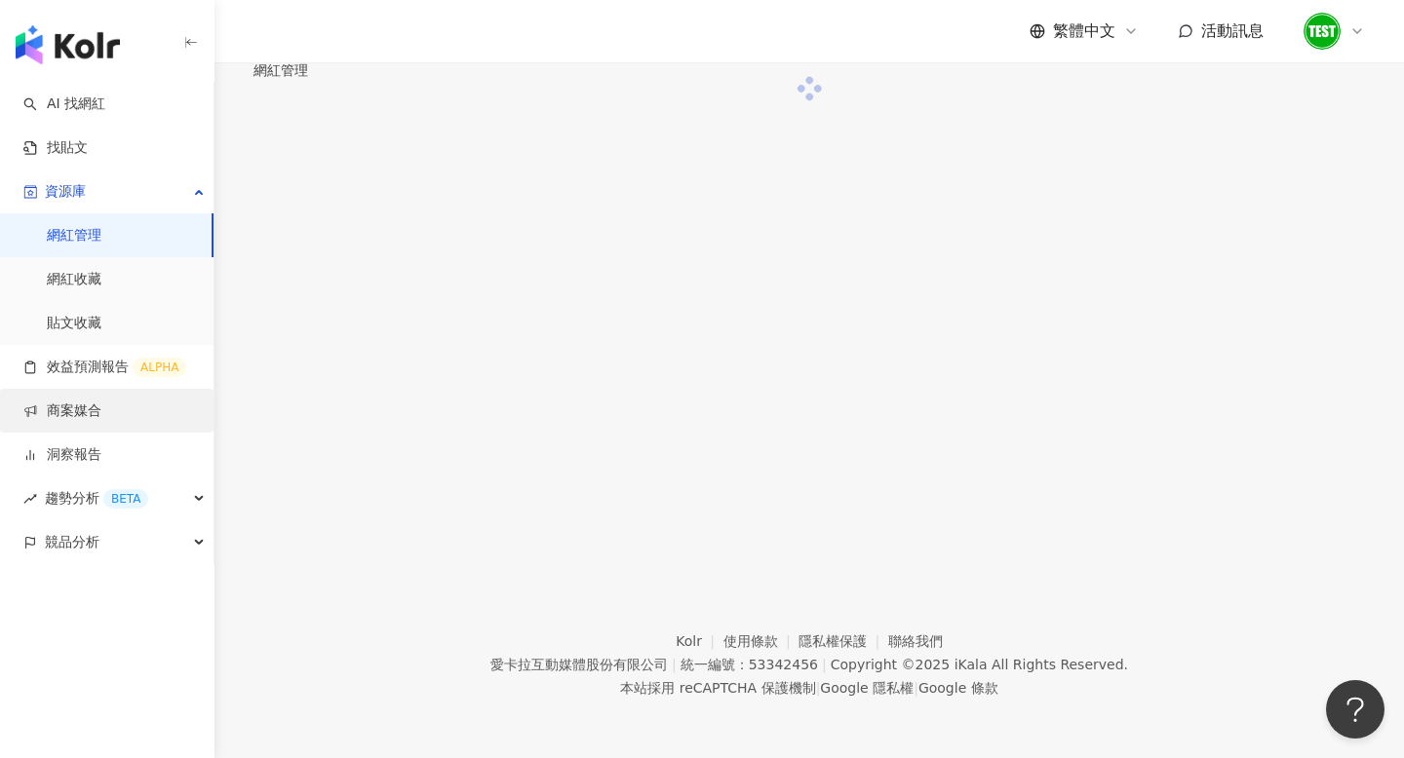
click at [89, 405] on link "商案媒合" at bounding box center [62, 411] width 78 height 19
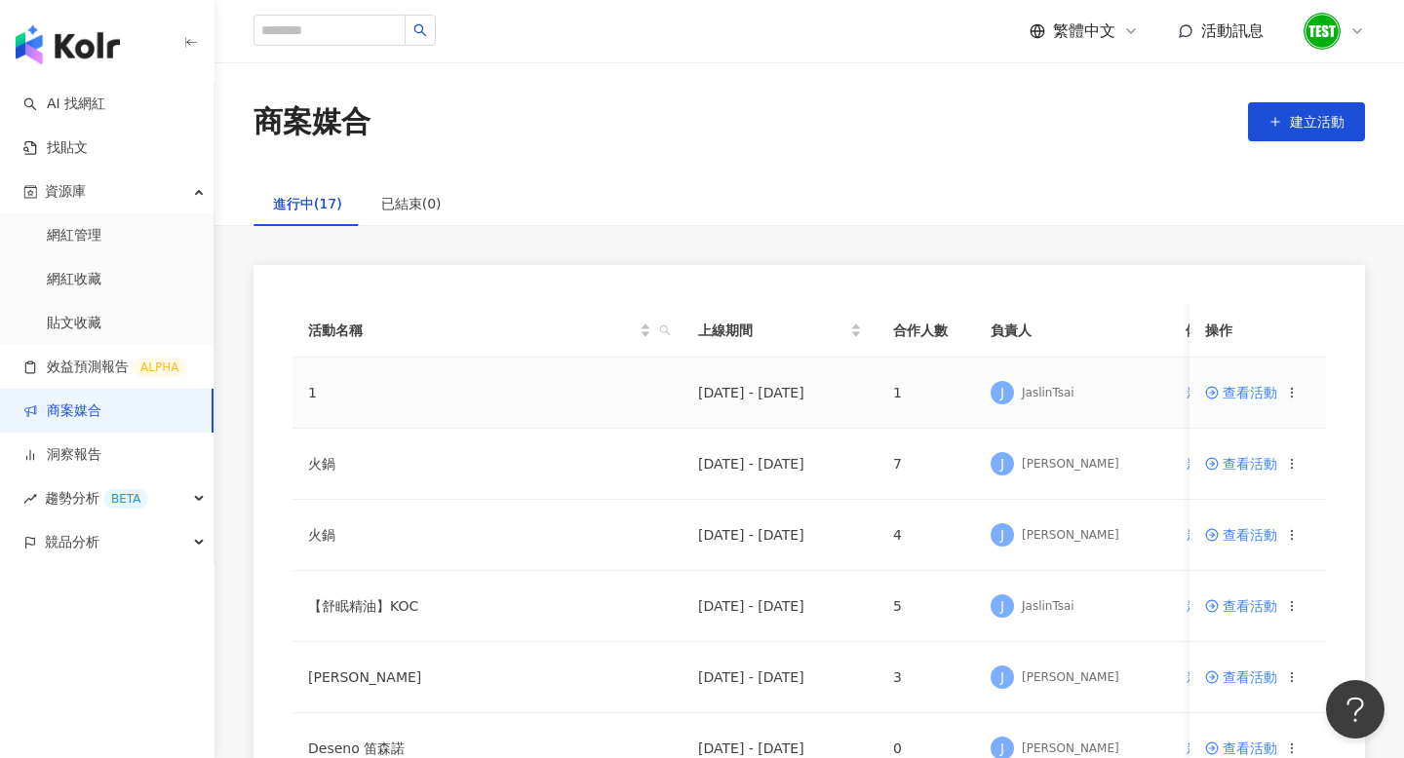
click at [1251, 391] on span "查看活動" at bounding box center [1241, 393] width 72 height 14
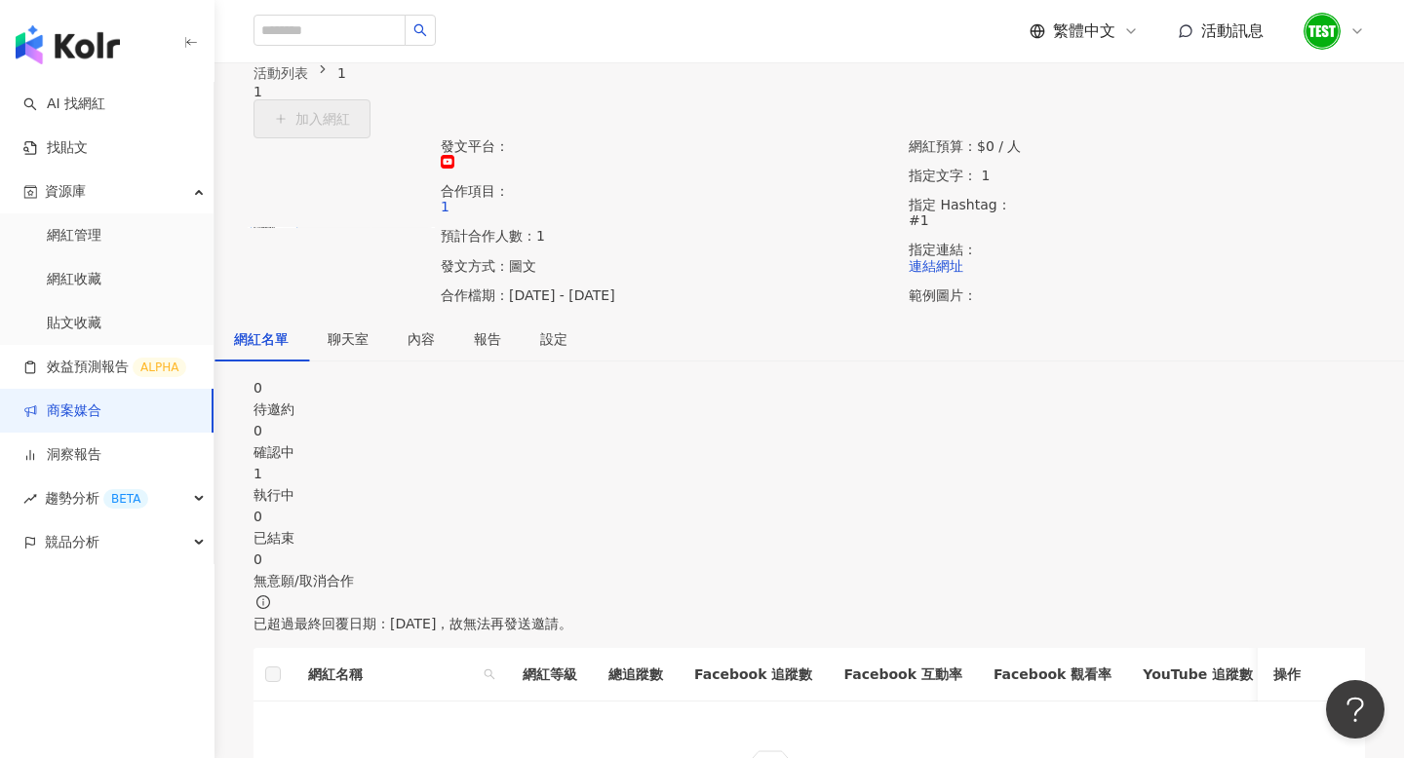
click at [780, 506] on div "執行中" at bounding box center [808, 495] width 1111 height 21
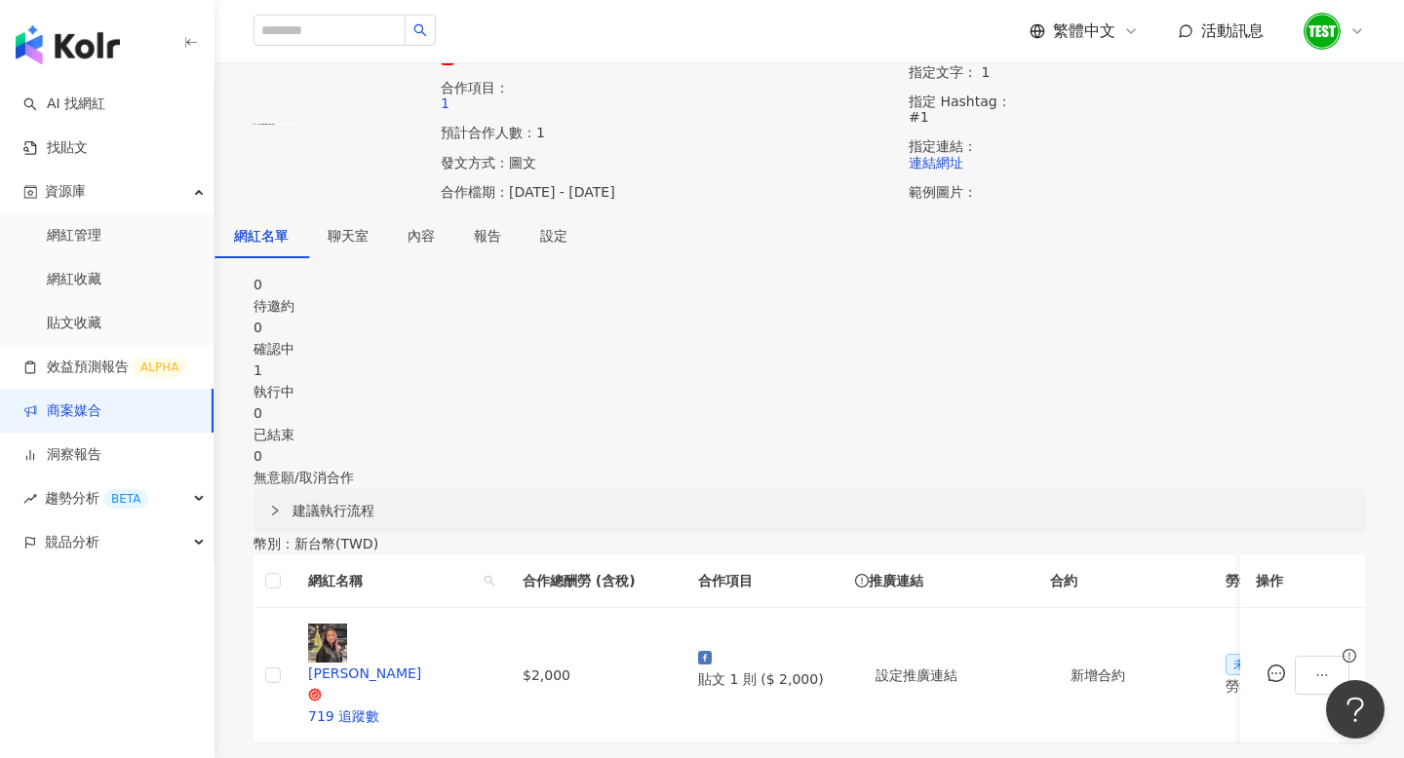
scroll to position [19, 0]
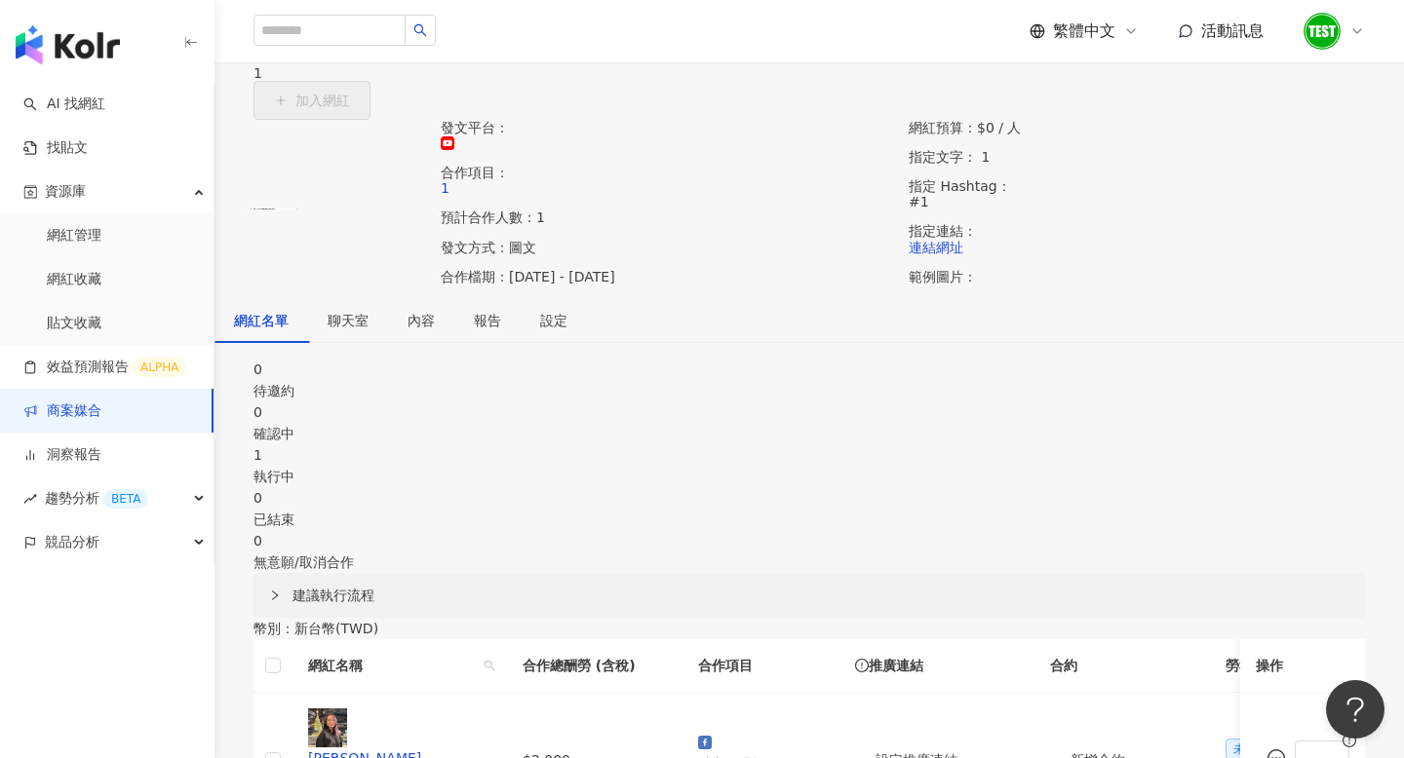
click at [100, 418] on link "商案媒合" at bounding box center [62, 411] width 78 height 19
